Goal: Task Accomplishment & Management: Manage account settings

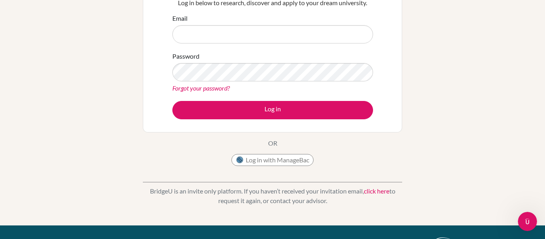
scroll to position [92, 0]
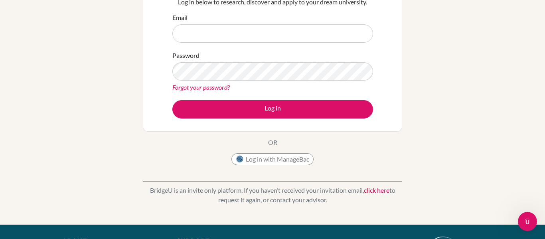
click at [347, 184] on div "BridgeU is an invite only platform. If you haven’t received your invitation ema…" at bounding box center [272, 189] width 259 height 40
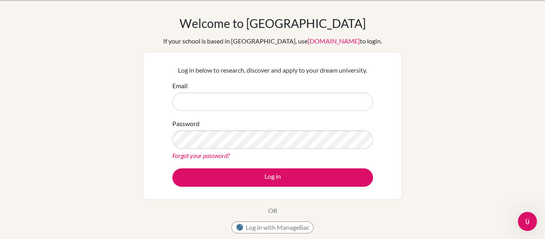
scroll to position [0, 0]
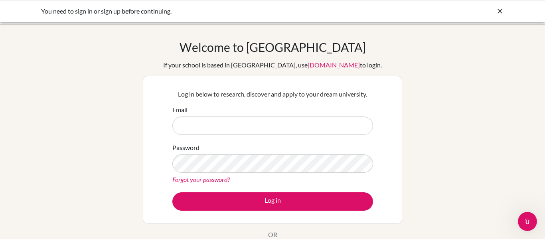
click at [148, 10] on div "You need to sign in or sign up before continuing." at bounding box center [212, 11] width 343 height 10
click at [497, 10] on icon at bounding box center [500, 11] width 8 height 8
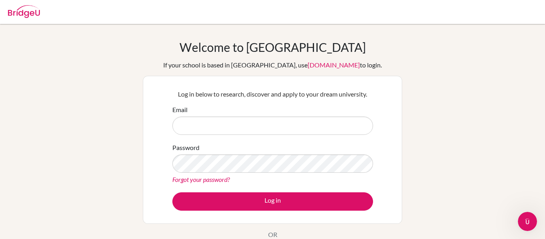
click at [26, 13] on img at bounding box center [24, 11] width 32 height 13
click at [30, 11] on img at bounding box center [24, 11] width 32 height 13
click at [241, 128] on input "Email" at bounding box center [272, 126] width 201 height 18
